Goal: Task Accomplishment & Management: Contribute content

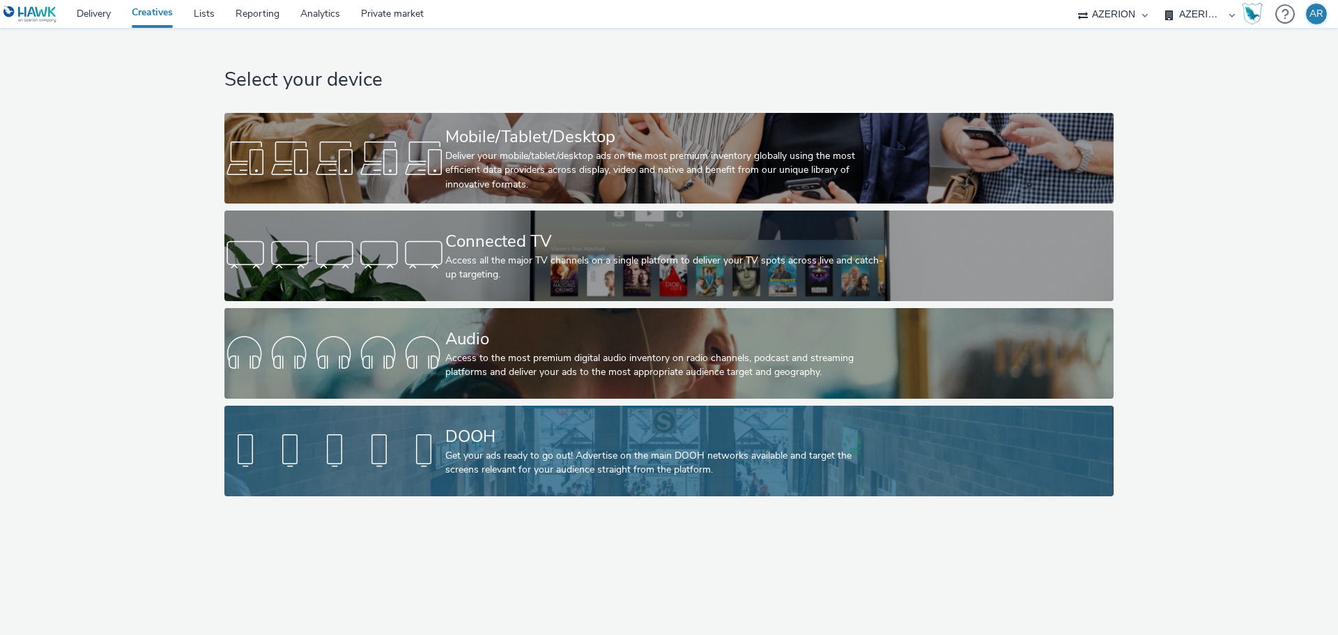
click at [342, 438] on div at bounding box center [334, 451] width 221 height 45
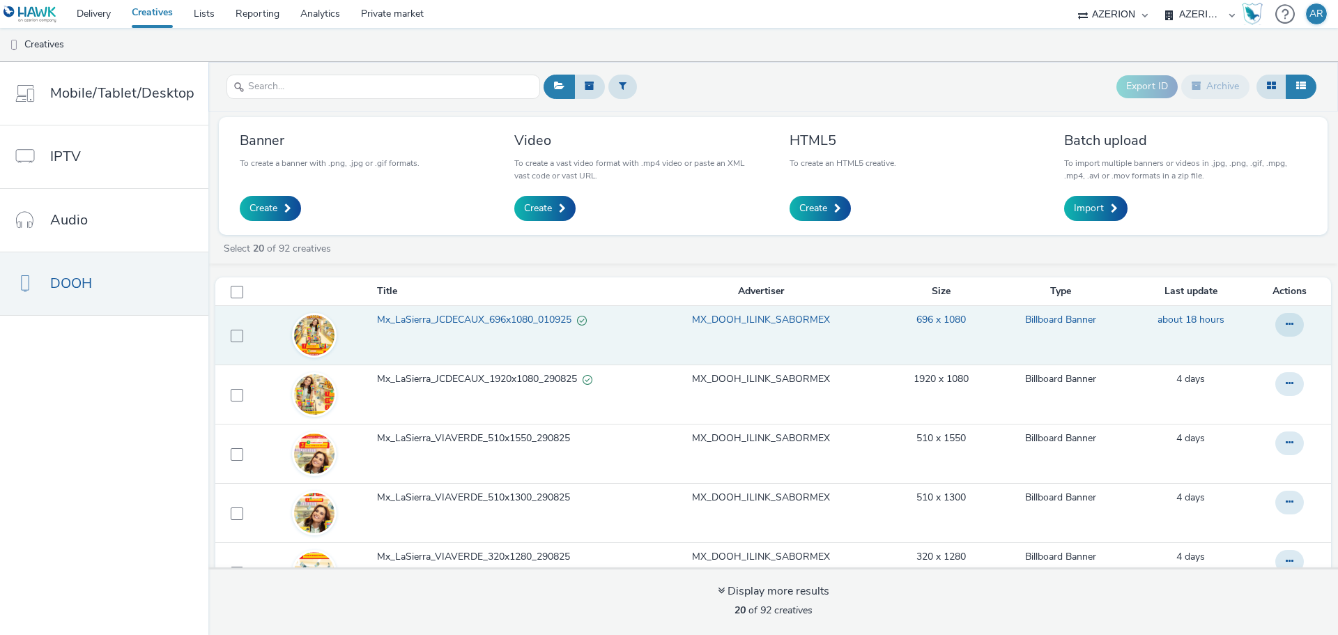
click at [468, 322] on span "Mx_LaSierra_JCDECAUX_696x1080_010925" at bounding box center [477, 320] width 200 height 14
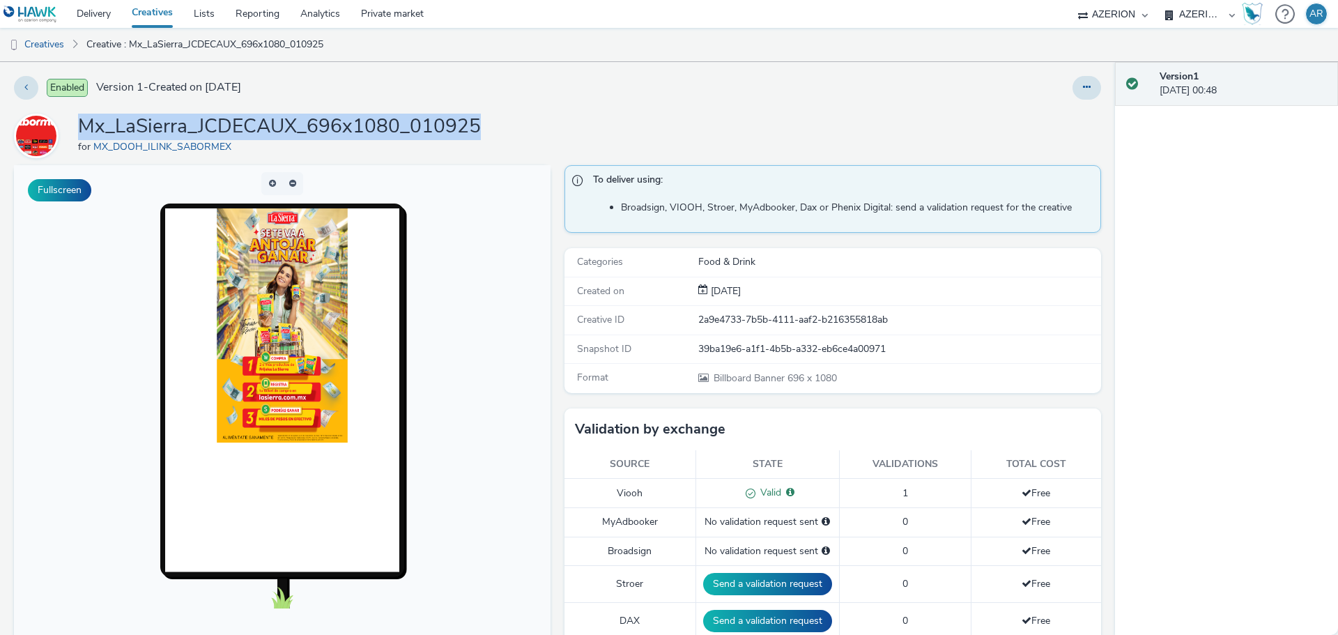
drag, startPoint x: 479, startPoint y: 127, endPoint x: 84, endPoint y: 124, distance: 395.1
click at [84, 124] on div "Mx_LaSierra_JCDECAUX_696x1080_010925 for MX_DOOH_ILINK_SABORMEX" at bounding box center [557, 136] width 1087 height 45
copy h1 "Mx_LaSierra_JCDECAUX_696x1080_010925"
click at [39, 47] on link "Creatives" at bounding box center [35, 44] width 71 height 33
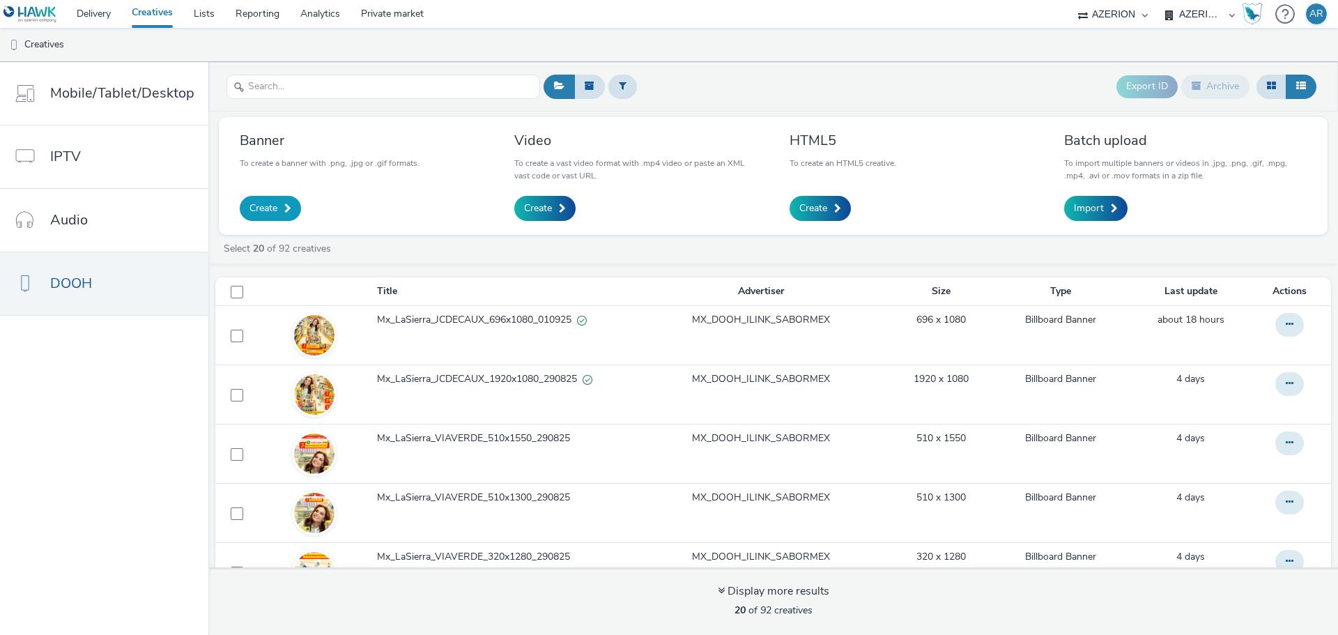
click at [284, 210] on span at bounding box center [287, 208] width 7 height 10
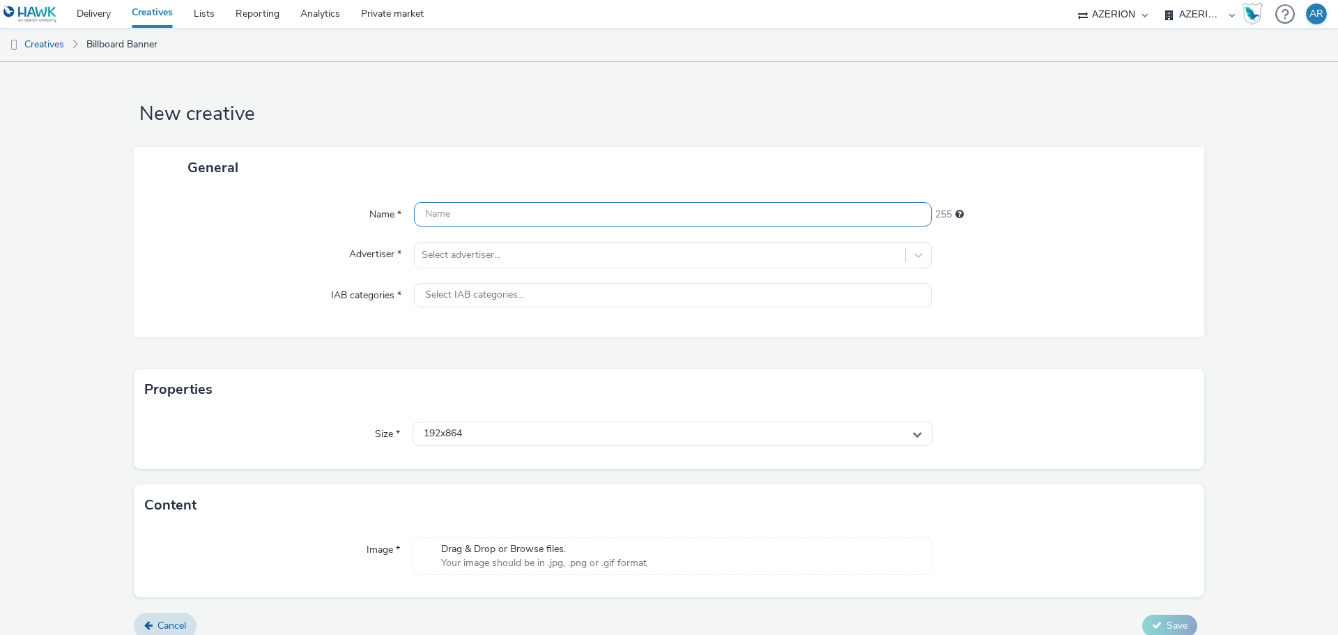
click at [509, 209] on input "text" at bounding box center [673, 214] width 518 height 24
paste input "Mx_LaSierra_JCDECAUX_696x1080_010925"
click at [530, 219] on input "Mx_LaSierra_JCDECAUX_696x1080_010925" at bounding box center [673, 214] width 518 height 24
drag, startPoint x: 521, startPoint y: 210, endPoint x: 531, endPoint y: 365, distance: 155.0
click at [521, 214] on input "Mx_LaSierra_IMU_696x1080_010925" at bounding box center [673, 214] width 518 height 24
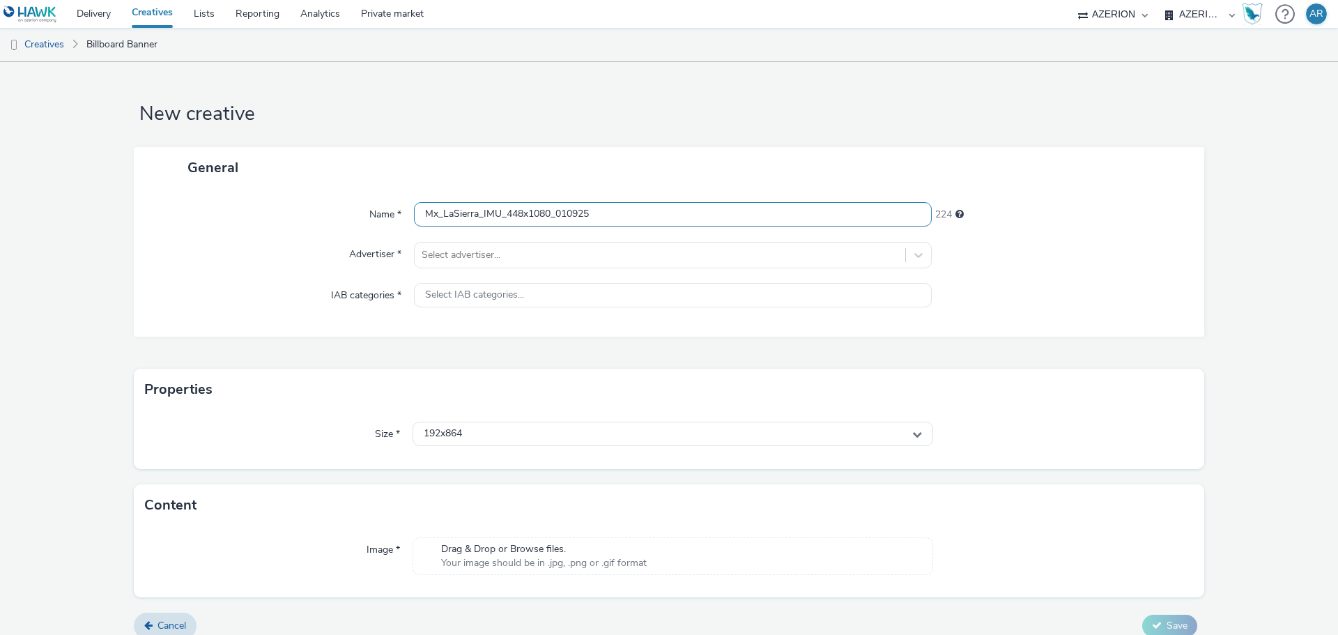
click at [543, 214] on input "Mx_LaSierra_IMU_448x1080_010925" at bounding box center [673, 214] width 518 height 24
type input "Mx_LaSierra_IMU_448x640_020925"
click at [1289, 256] on form "New creative General Name * Mx_LaSierra_IMU_448x640_020925 225 Advertiser * Sel…" at bounding box center [669, 355] width 1338 height 587
click at [486, 255] on div at bounding box center [660, 255] width 477 height 17
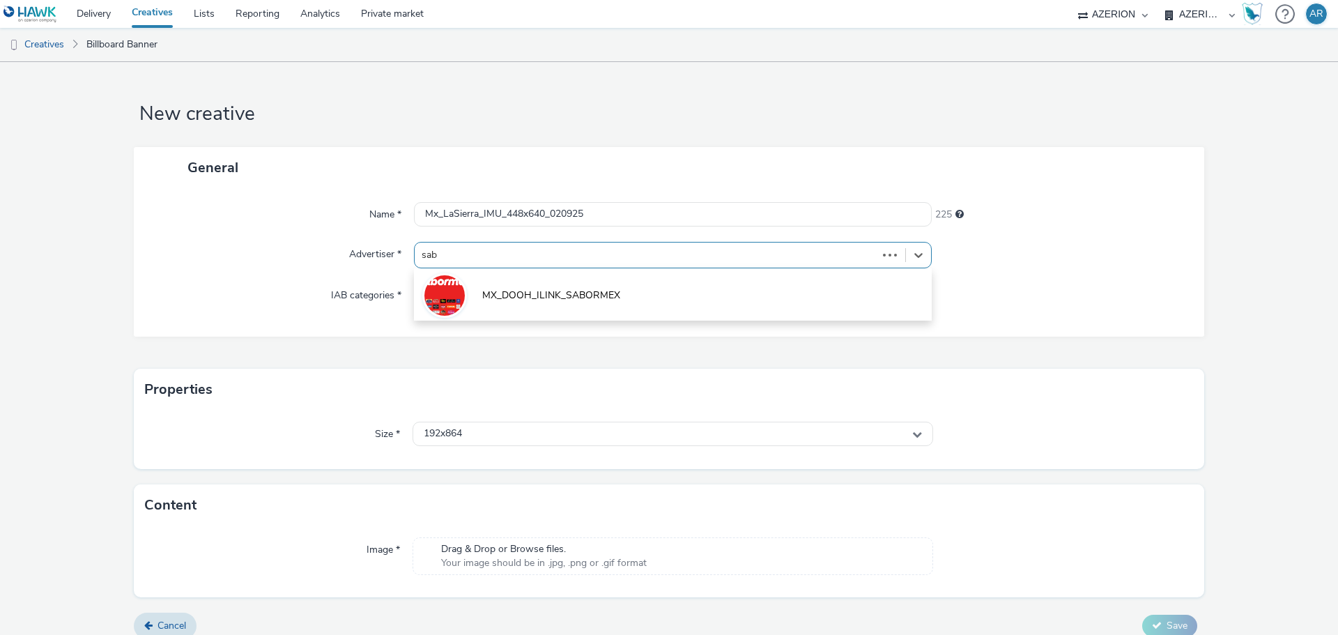
type input "[PERSON_NAME]"
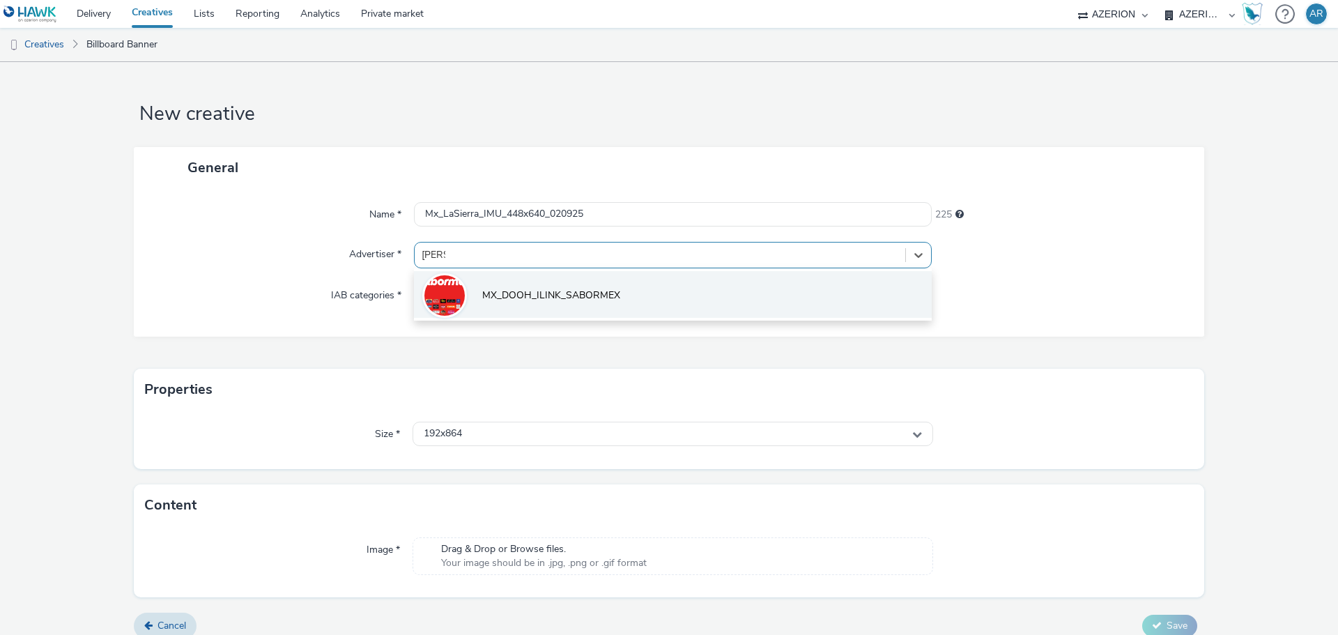
click at [504, 298] on span "MX_DOOH_ILINK_SABORMEX" at bounding box center [551, 295] width 138 height 14
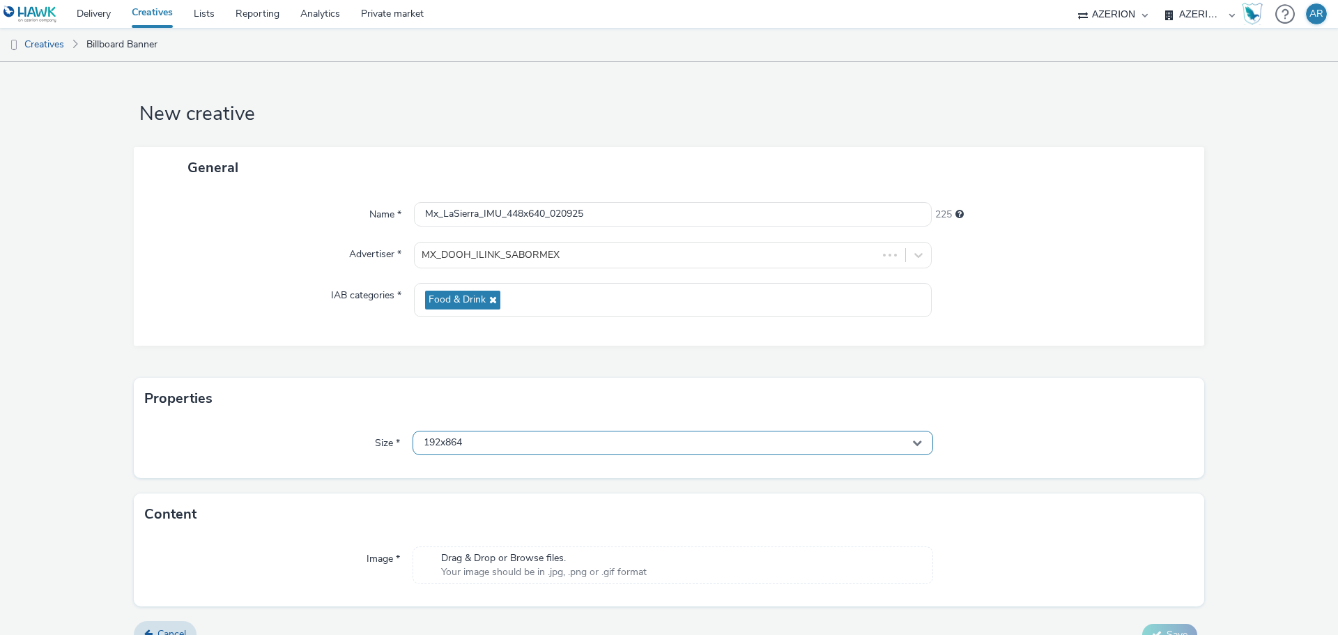
click at [505, 440] on div "192x864" at bounding box center [673, 443] width 521 height 24
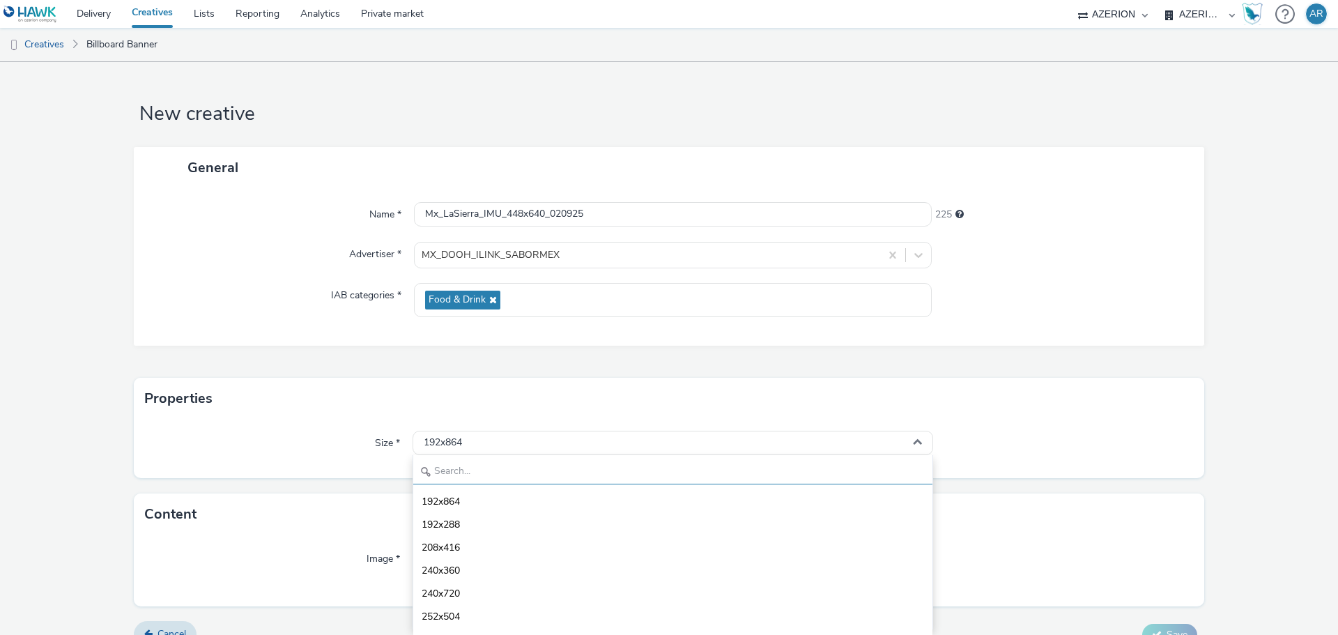
click at [487, 475] on input "text" at bounding box center [672, 472] width 519 height 24
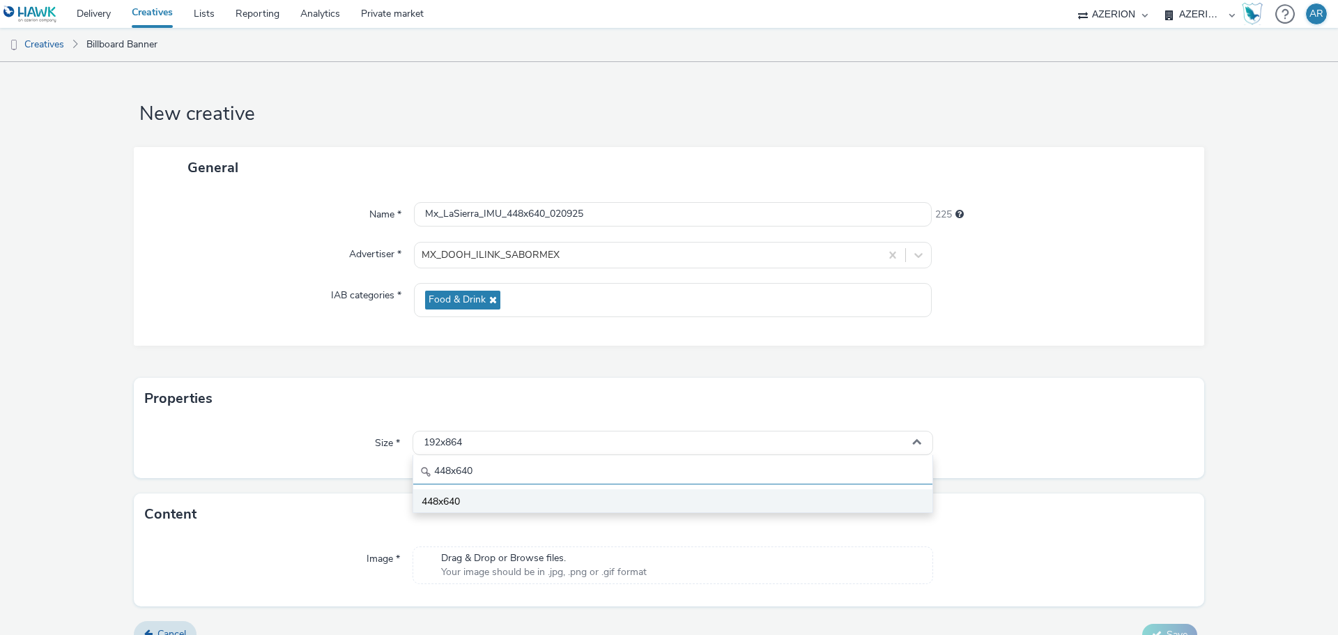
type input "448x640"
click at [460, 500] on li "448x640" at bounding box center [672, 500] width 519 height 23
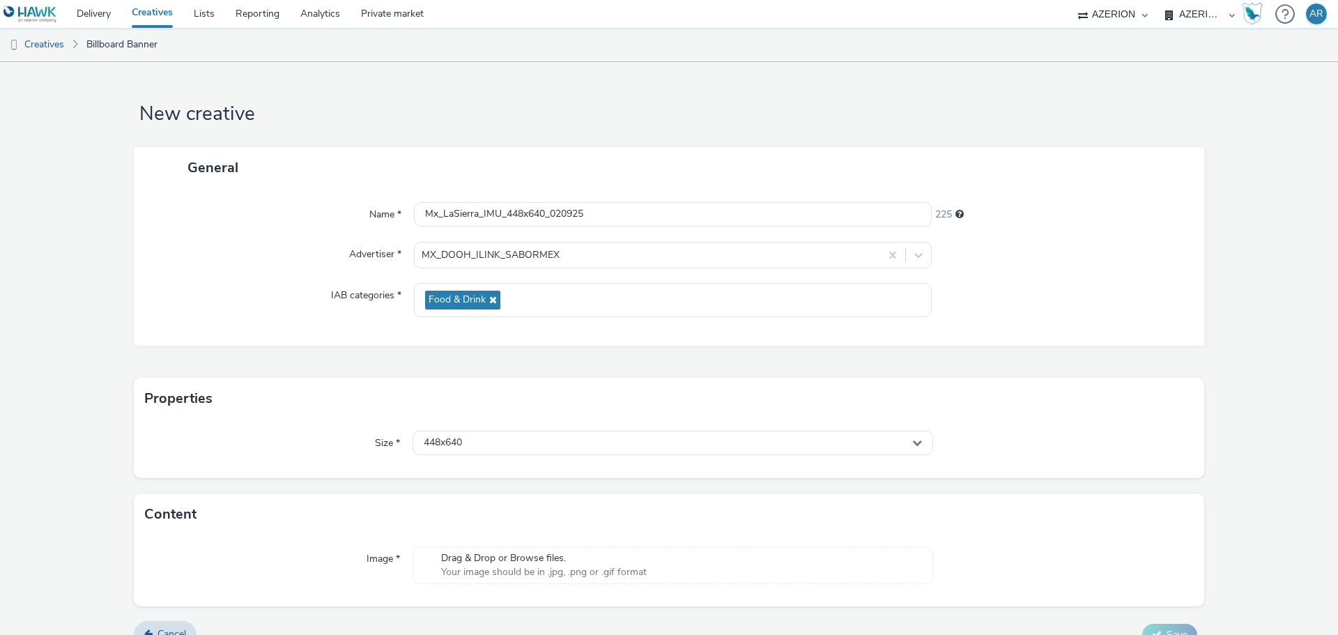
click at [1105, 446] on div at bounding box center [1063, 443] width 261 height 25
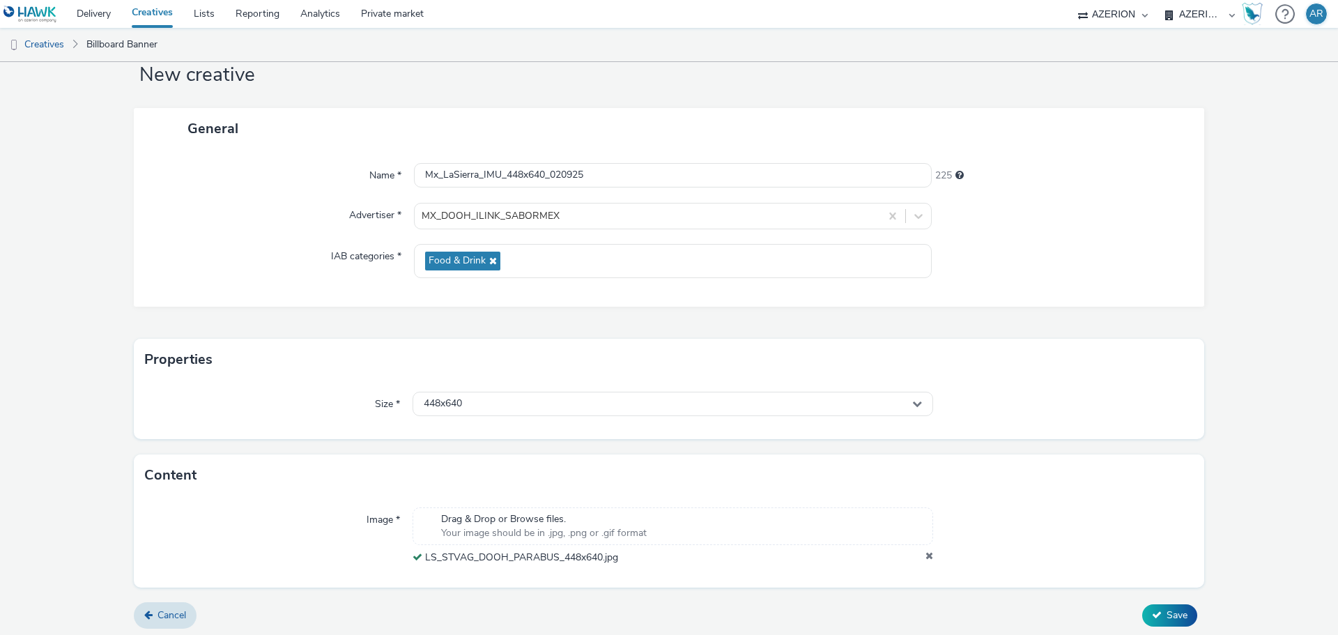
scroll to position [43, 0]
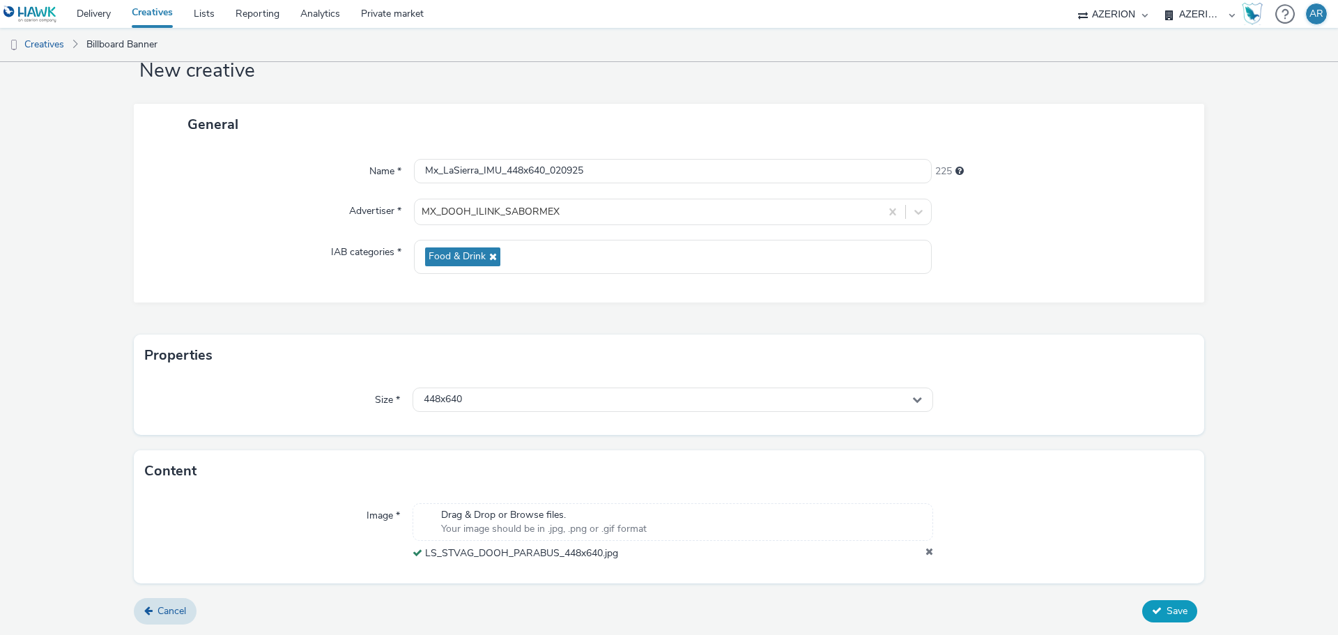
click at [1166, 606] on span "Save" at bounding box center [1176, 610] width 21 height 13
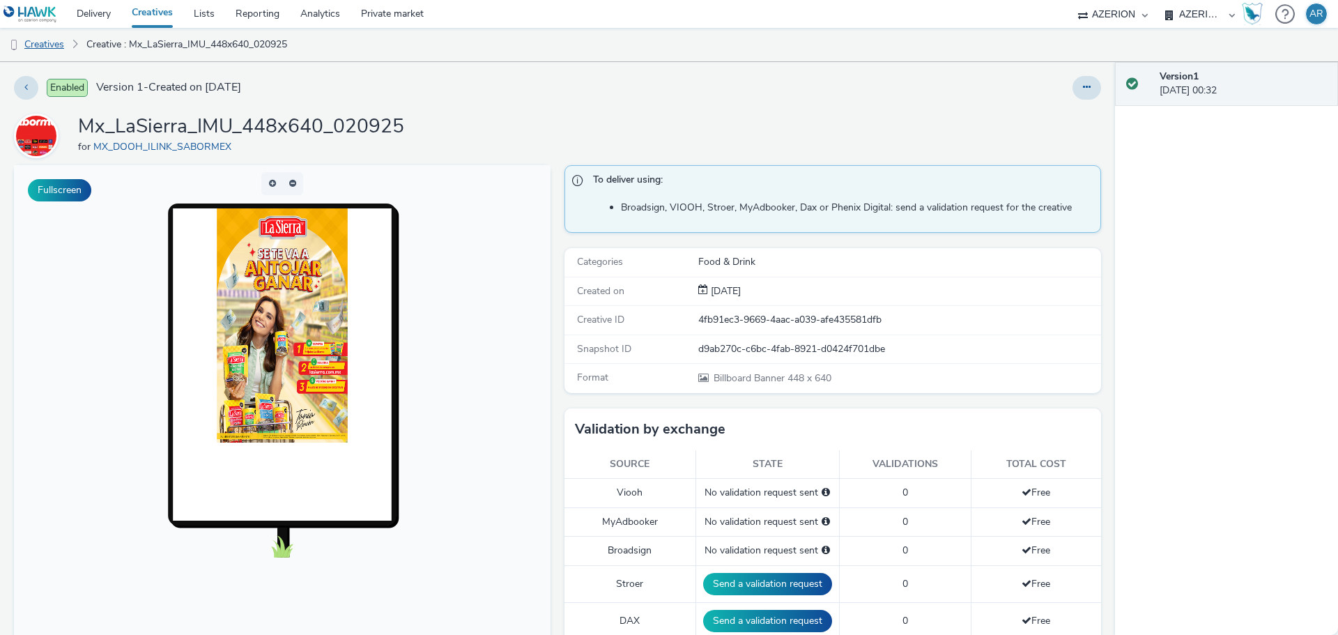
click at [46, 45] on link "Creatives" at bounding box center [35, 44] width 71 height 33
